Goal: Transaction & Acquisition: Purchase product/service

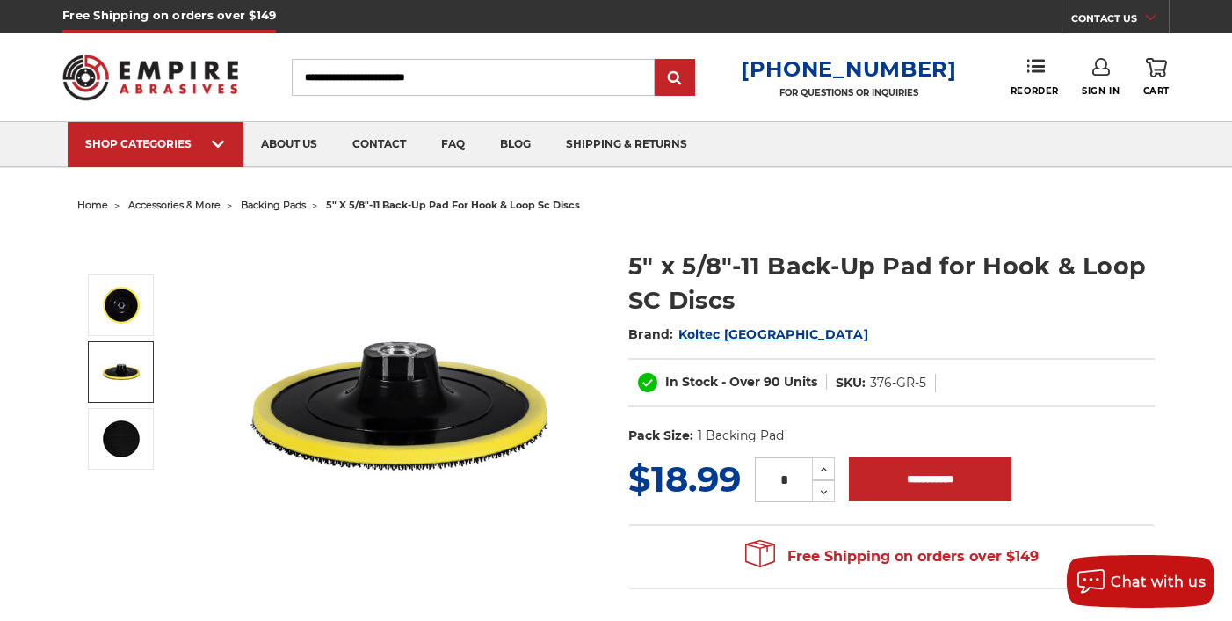
click at [125, 384] on img at bounding box center [121, 372] width 44 height 44
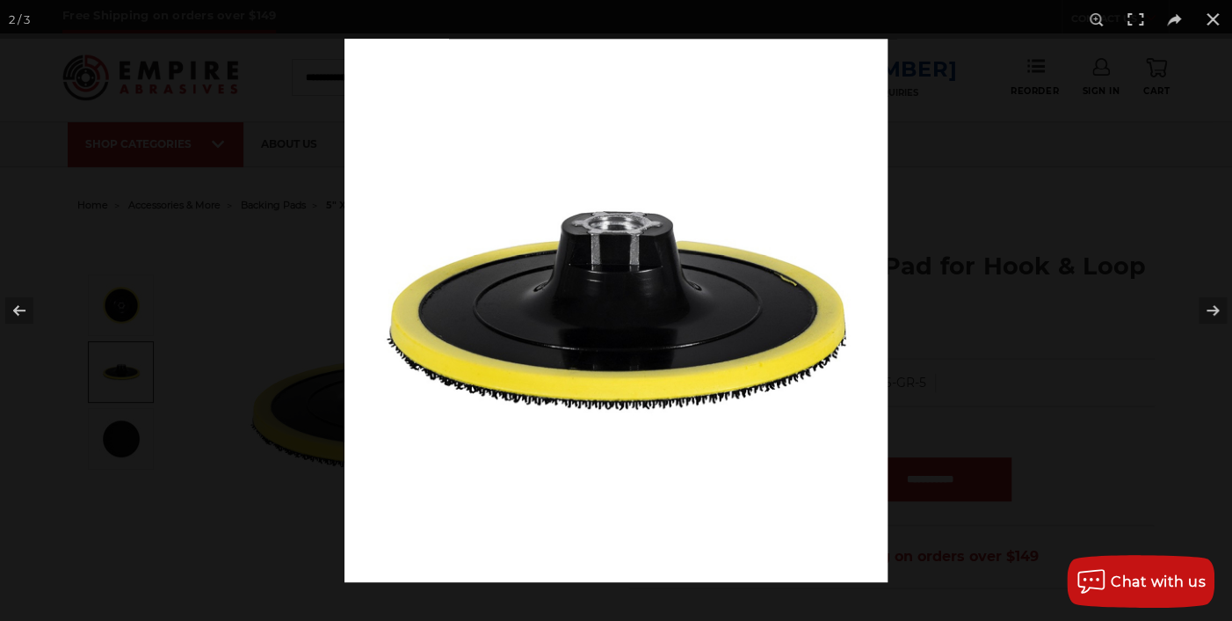
click at [125, 433] on div at bounding box center [616, 310] width 1232 height 621
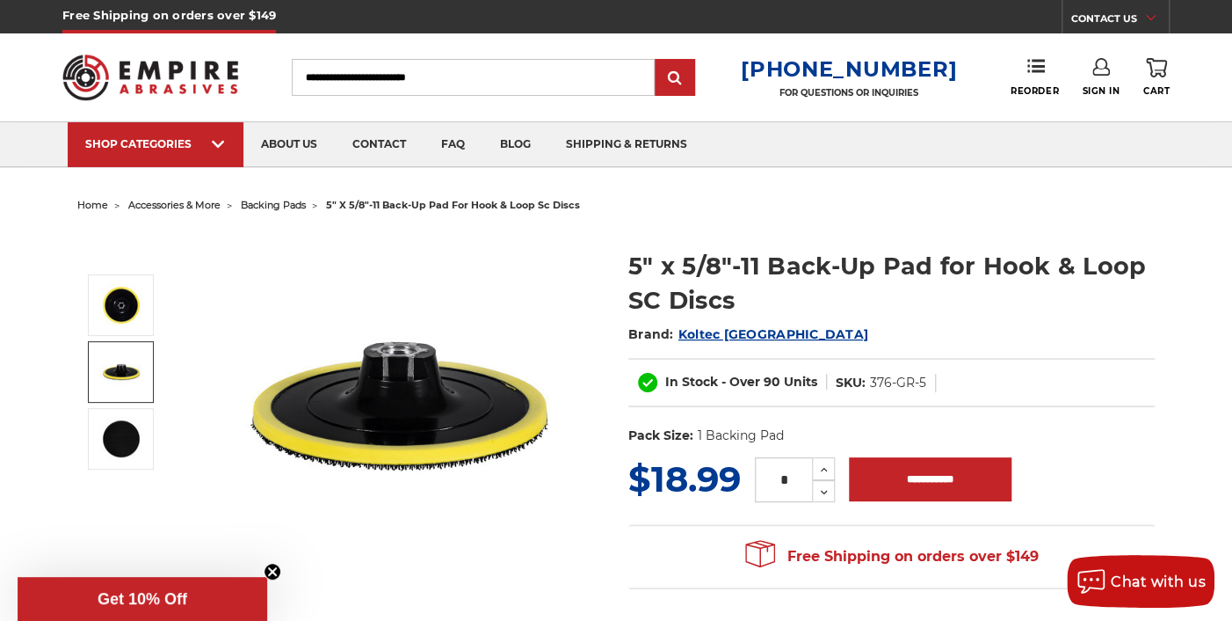
click at [122, 355] on img at bounding box center [121, 372] width 44 height 44
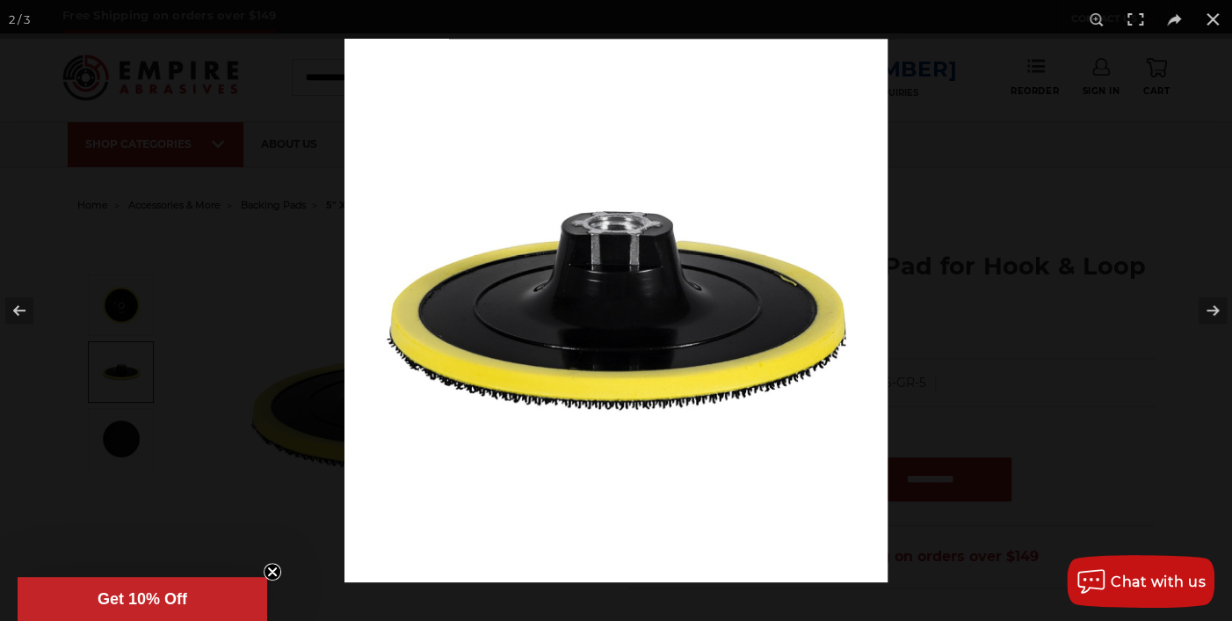
click at [624, 229] on img at bounding box center [616, 310] width 543 height 543
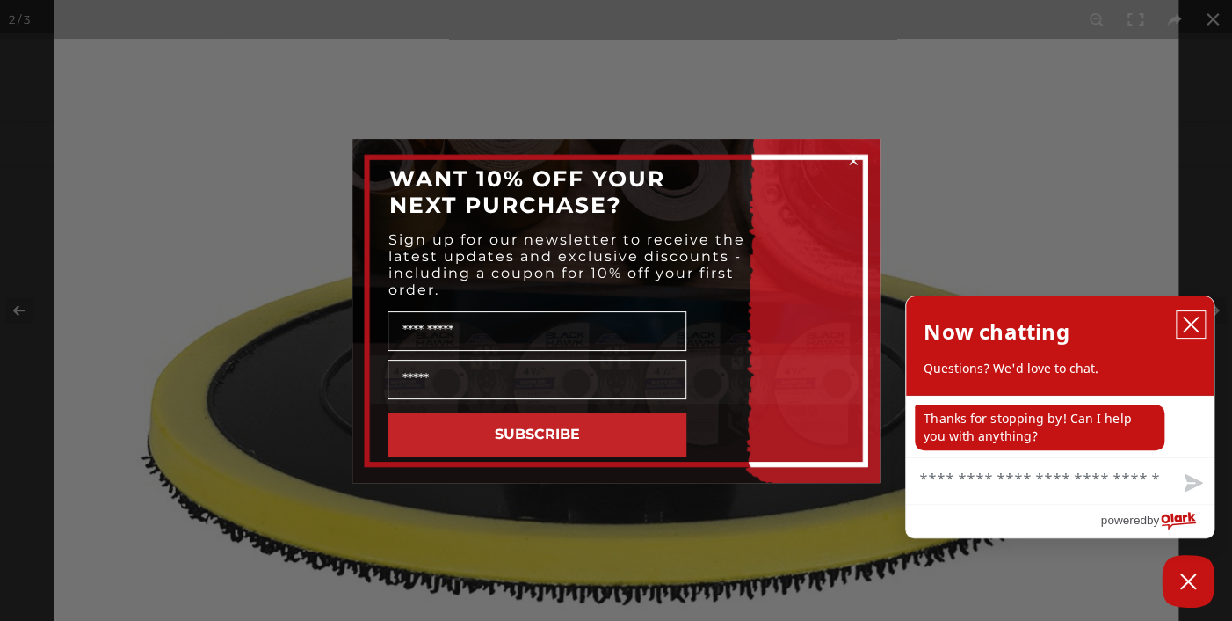
click at [1187, 322] on icon "close chatbox" at bounding box center [1191, 324] width 14 height 14
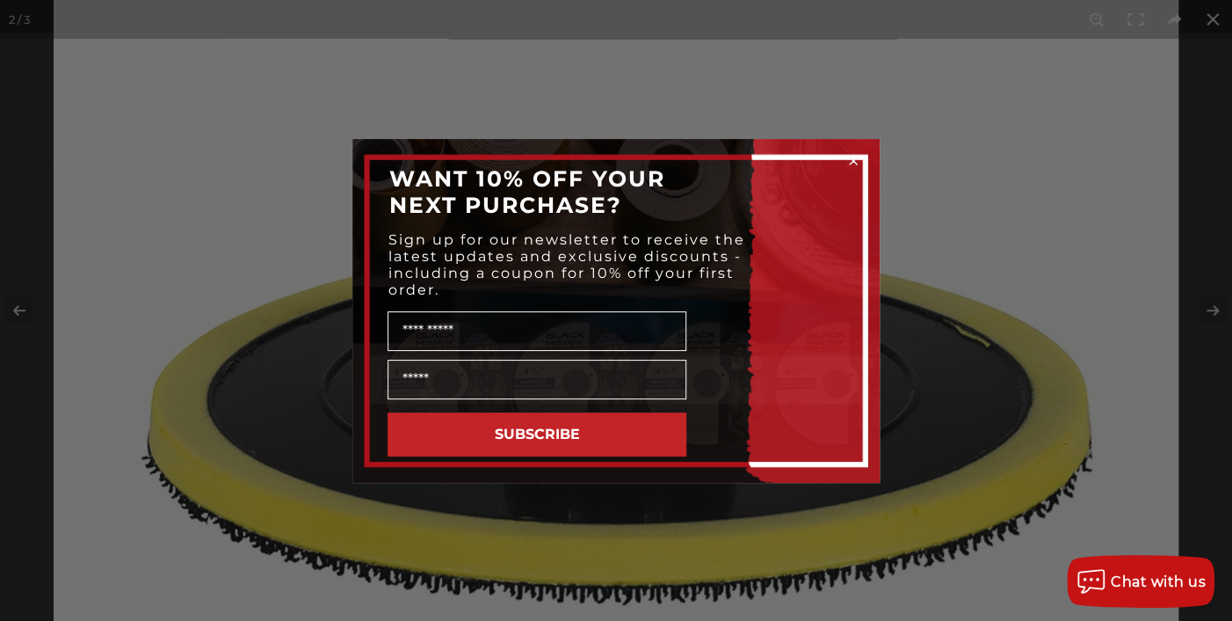
click at [846, 93] on div "Close dialog WANT 10% OFF YOUR NEXT PURCHASE? Sign up for our newsletter to rec…" at bounding box center [616, 310] width 1232 height 621
click at [852, 167] on circle "Close dialog" at bounding box center [854, 160] width 17 height 17
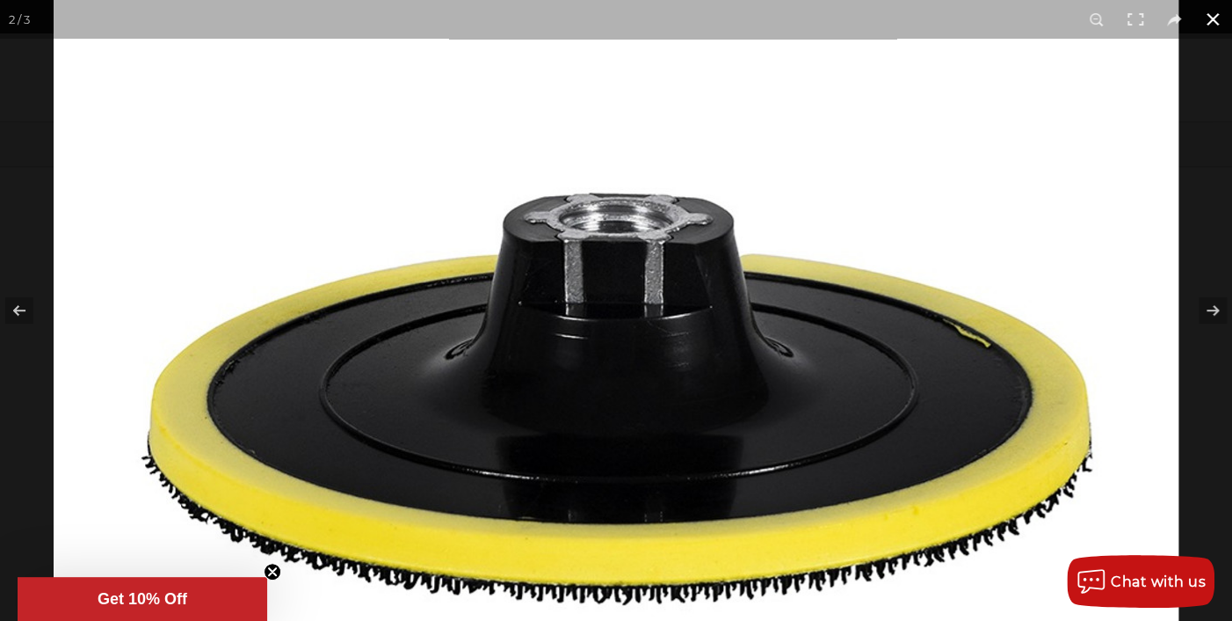
click at [1207, 25] on button at bounding box center [1213, 19] width 39 height 39
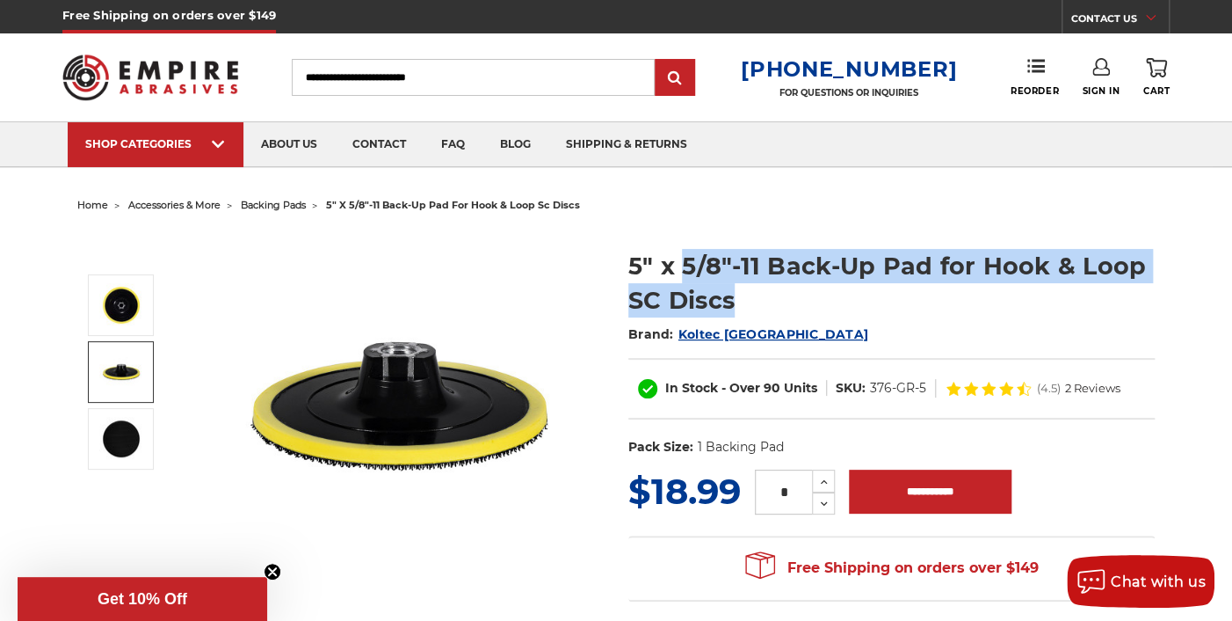
drag, startPoint x: 679, startPoint y: 265, endPoint x: 877, endPoint y: 285, distance: 199.6
click at [877, 285] on h1 "5" x 5/8"-11 Back-Up Pad for Hook & Loop SC Discs" at bounding box center [892, 283] width 527 height 69
copy h1 "5/8"-11 Back-Up Pad for Hook & Loop SC Discs"
